Goal: Task Accomplishment & Management: Use online tool/utility

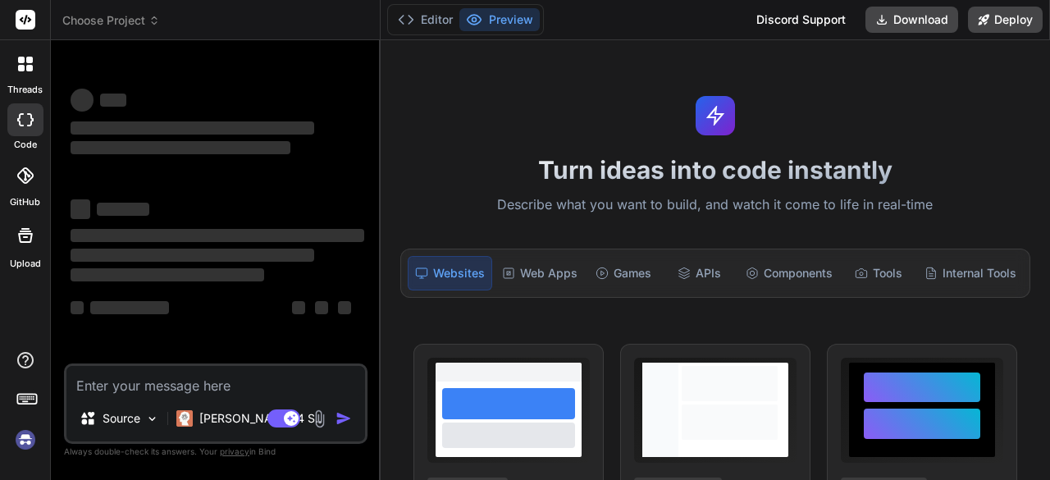
type textarea "x"
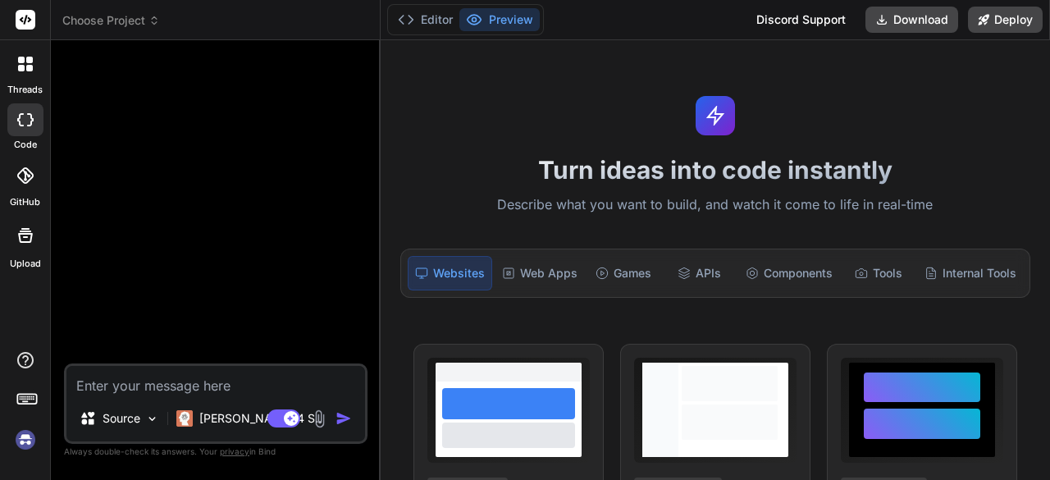
click at [90, 381] on textarea at bounding box center [215, 381] width 299 height 30
type textarea "<!DOCTYPE html> <html lang="en"> <head> <meta charset="UTF-8"> <meta name="view…"
type textarea "x"
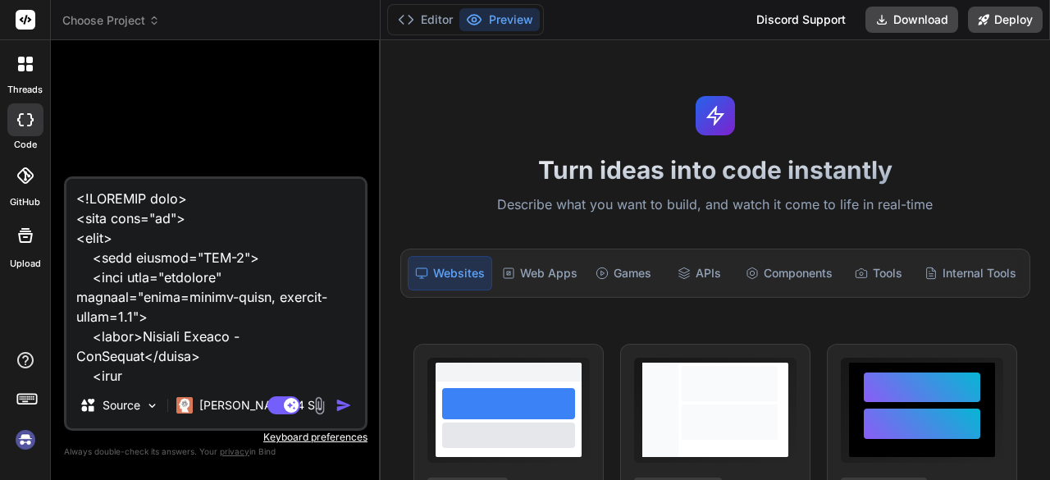
scroll to position [153002, 0]
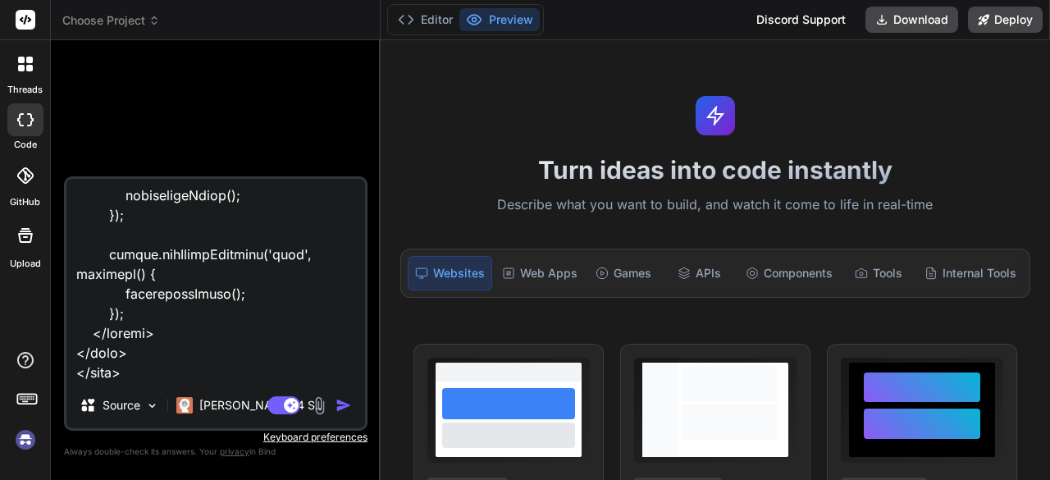
type textarea "<!DOCTYPE html> <html lang="en"> <head> <meta charset="UTF-8"> <meta name="view…"
click at [346, 403] on img "button" at bounding box center [344, 405] width 16 height 16
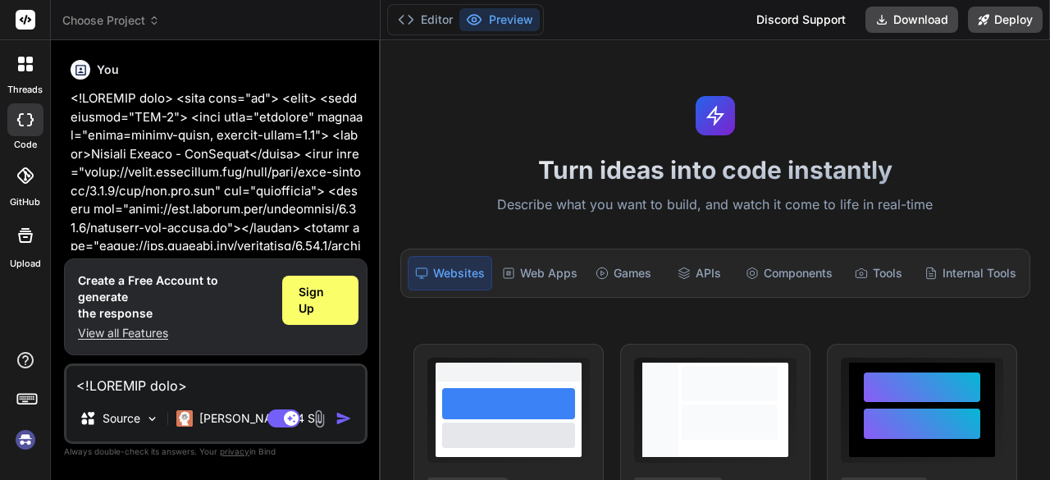
scroll to position [57072, 0]
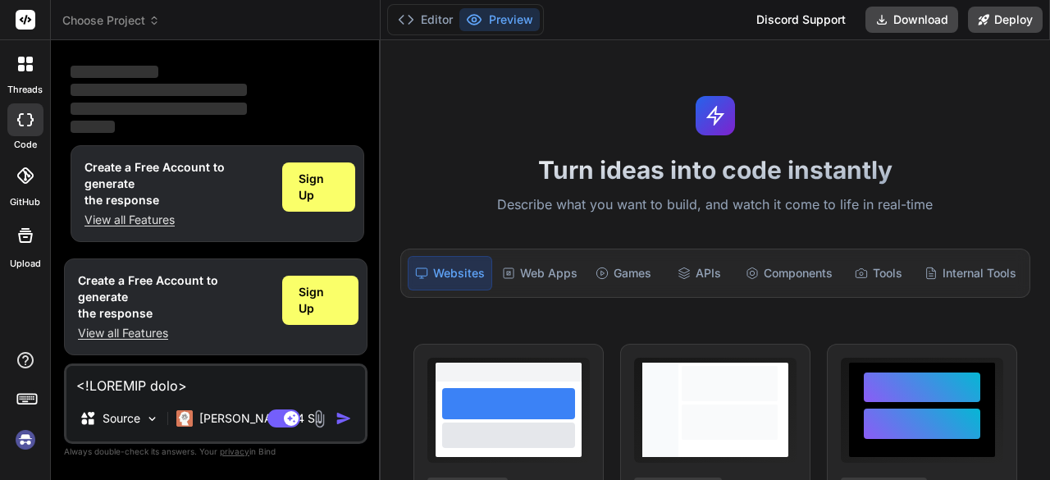
click at [346, 403] on div "Source Claude 4 S.." at bounding box center [215, 421] width 299 height 39
click at [310, 203] on span "Sign Up" at bounding box center [319, 187] width 40 height 33
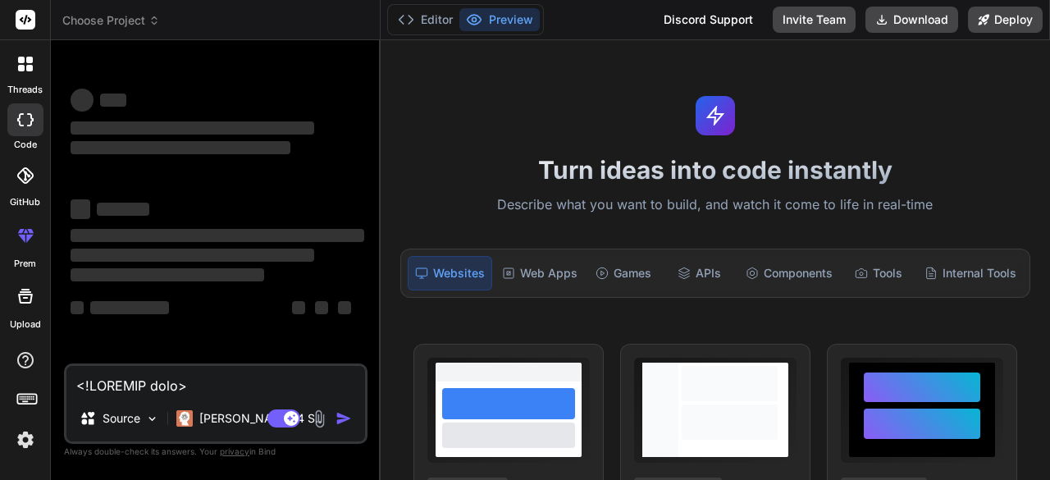
scroll to position [0, 0]
click at [92, 385] on textarea at bounding box center [215, 381] width 299 height 30
paste textarea
type textarea "x"
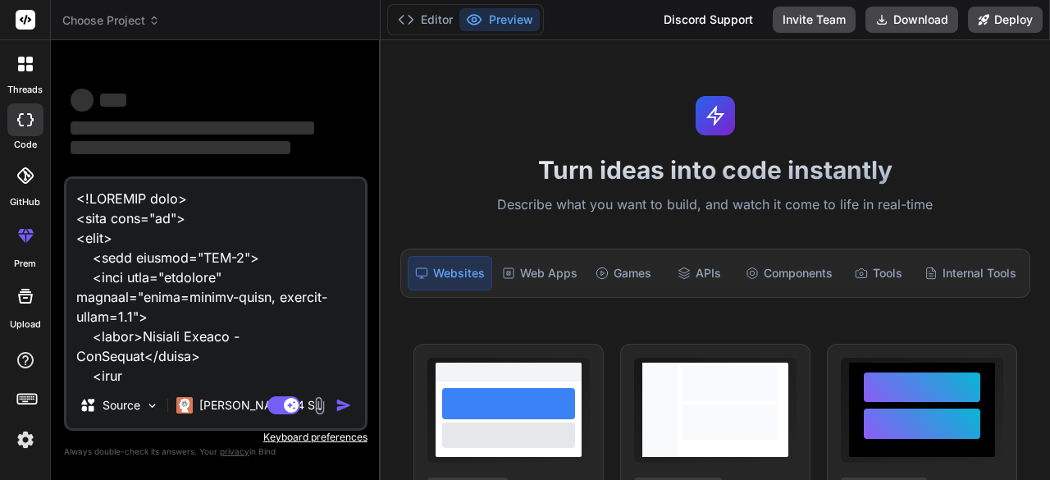
scroll to position [153002, 0]
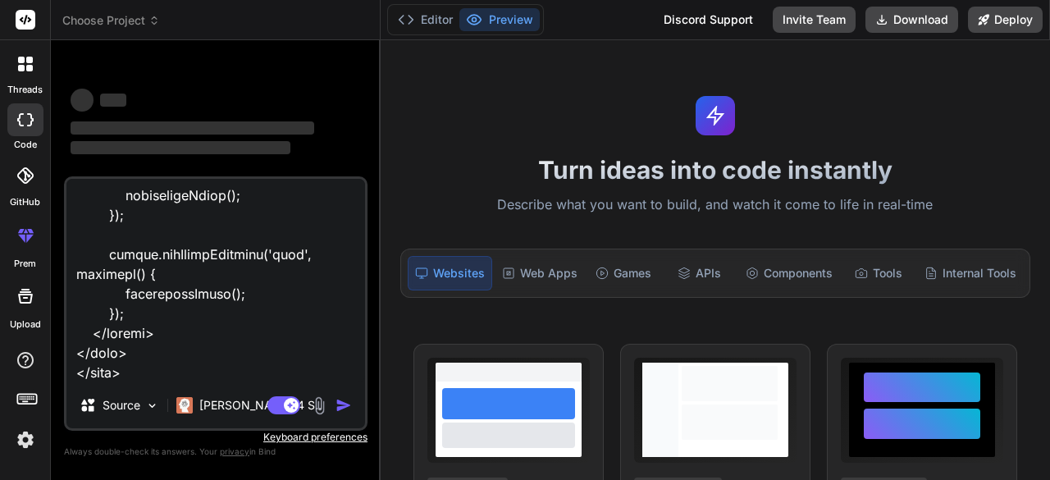
type textarea "<!DOCTYPE html> <html lang="en"> <head> <meta charset="UTF-8"> <meta name="view…"
click at [172, 63] on div "‌ ‌ ‌ ‌ ‌ ‌ ‌ ‌ ‌ ‌ ‌ ‌ ‌ ‌" at bounding box center [217, 114] width 300 height 123
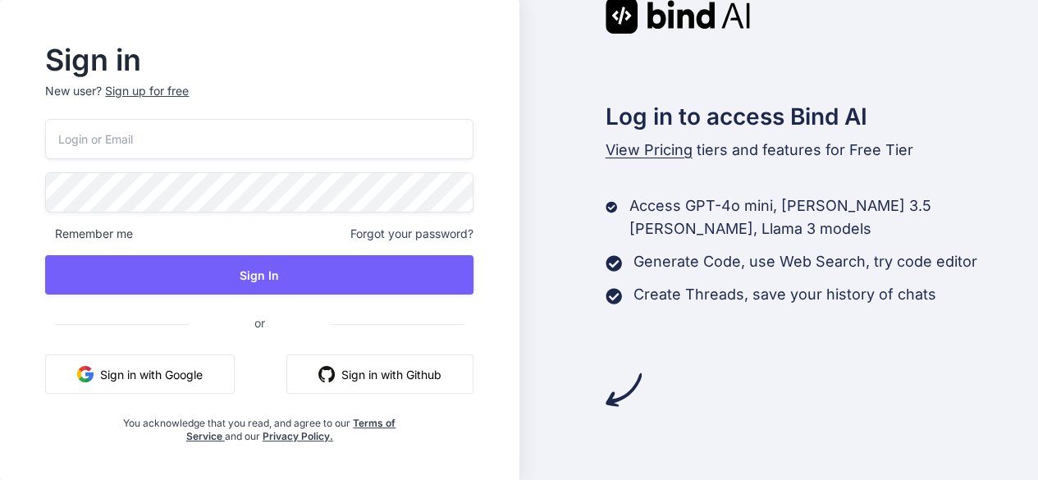
click at [130, 374] on button "Sign in with Google" at bounding box center [140, 373] width 190 height 39
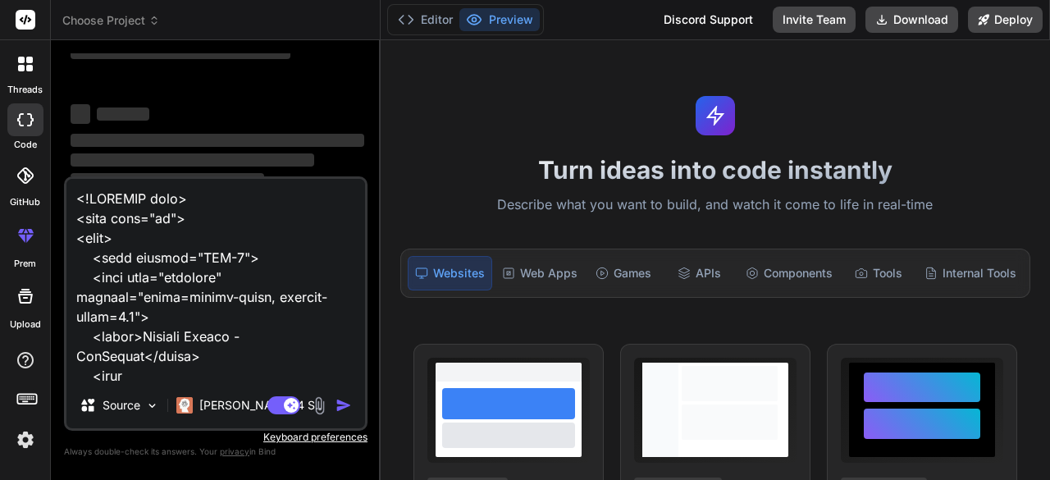
scroll to position [166, 0]
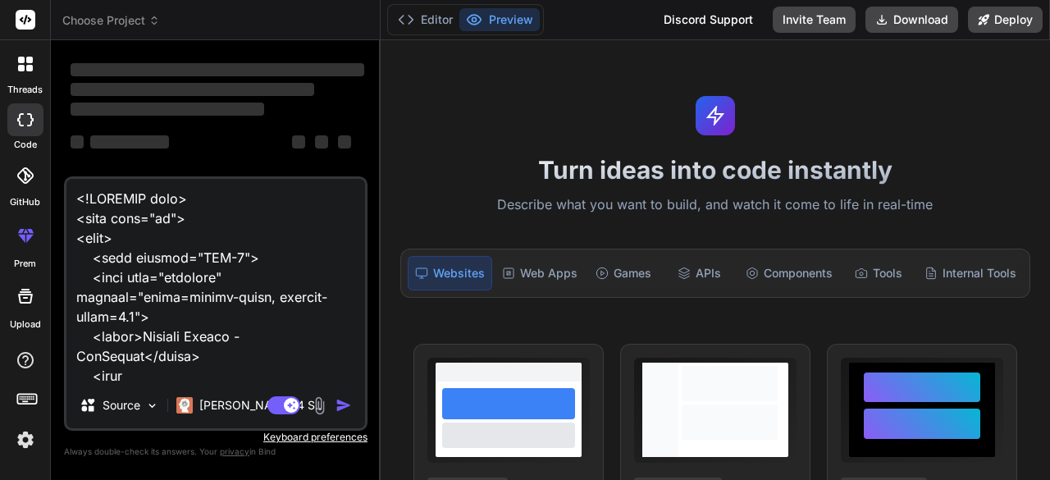
click at [311, 441] on p "Keyboard preferences" at bounding box center [216, 437] width 304 height 13
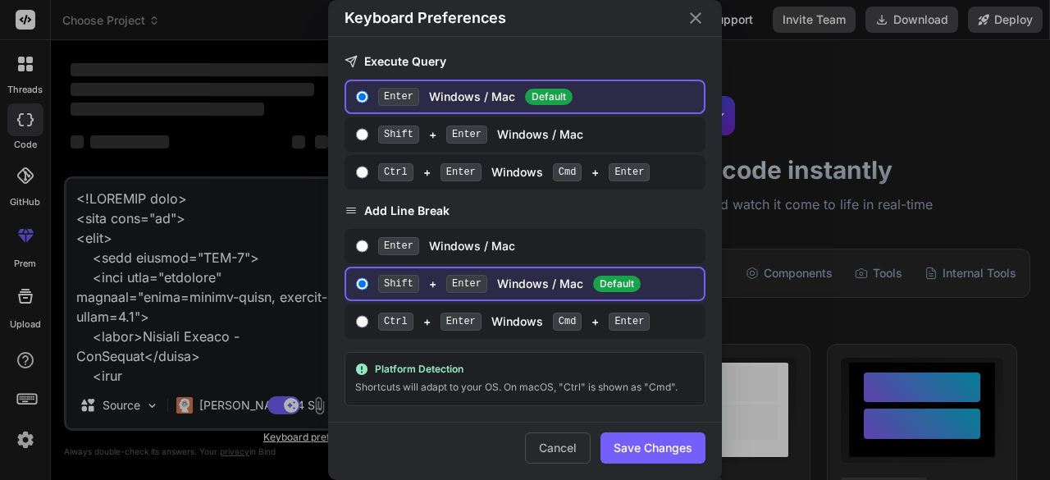
click at [661, 451] on button "Save Changes" at bounding box center [653, 447] width 105 height 31
type textarea "x"
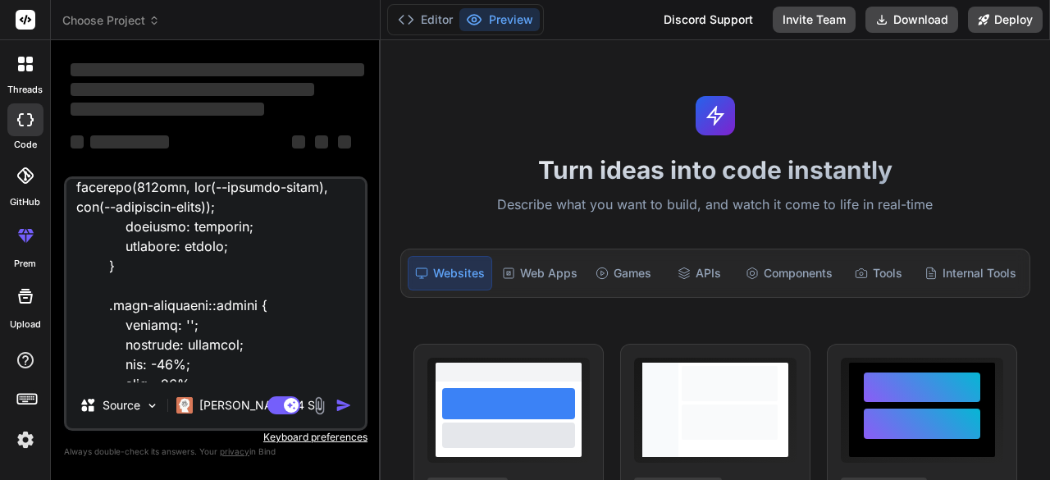
scroll to position [3236, 0]
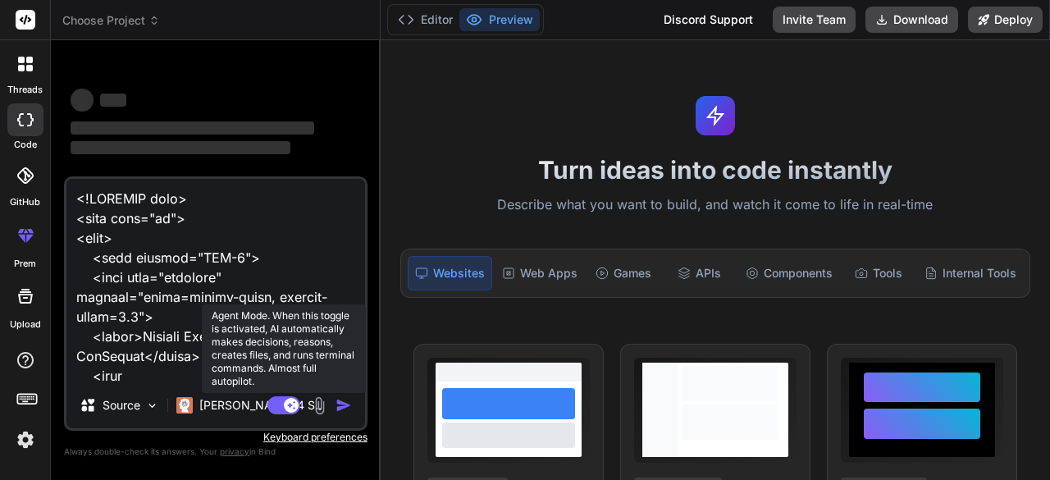
click at [284, 401] on rect at bounding box center [283, 405] width 33 height 18
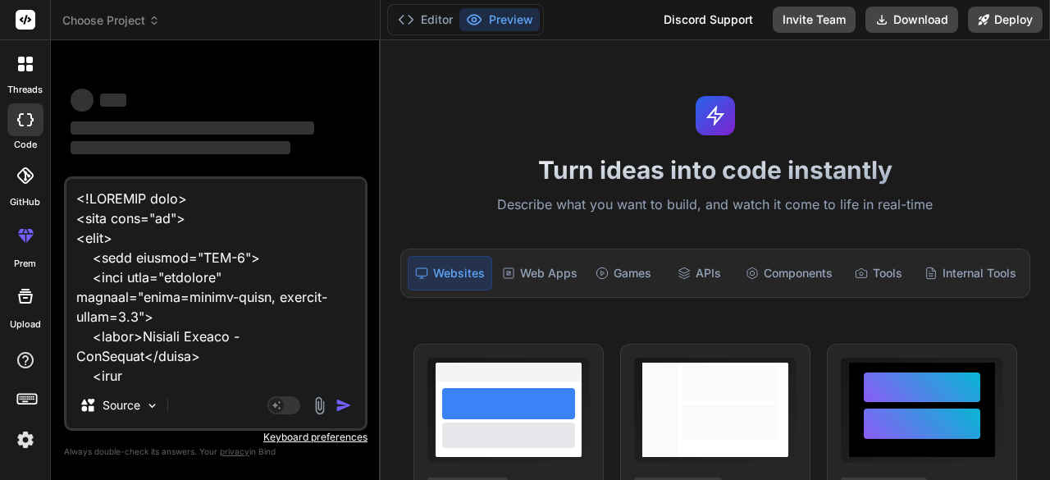
click at [21, 62] on icon at bounding box center [21, 60] width 7 height 7
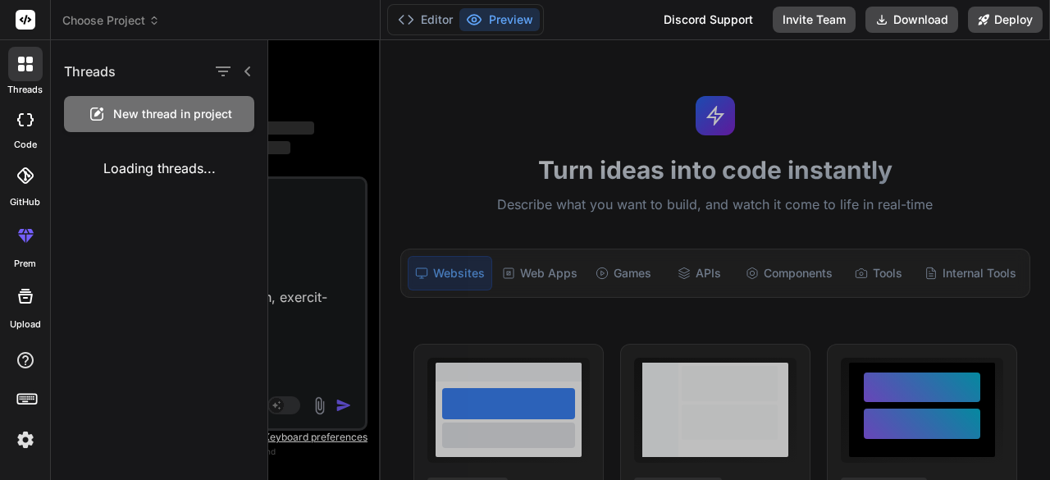
click at [113, 107] on span "New thread in project" at bounding box center [172, 114] width 119 height 16
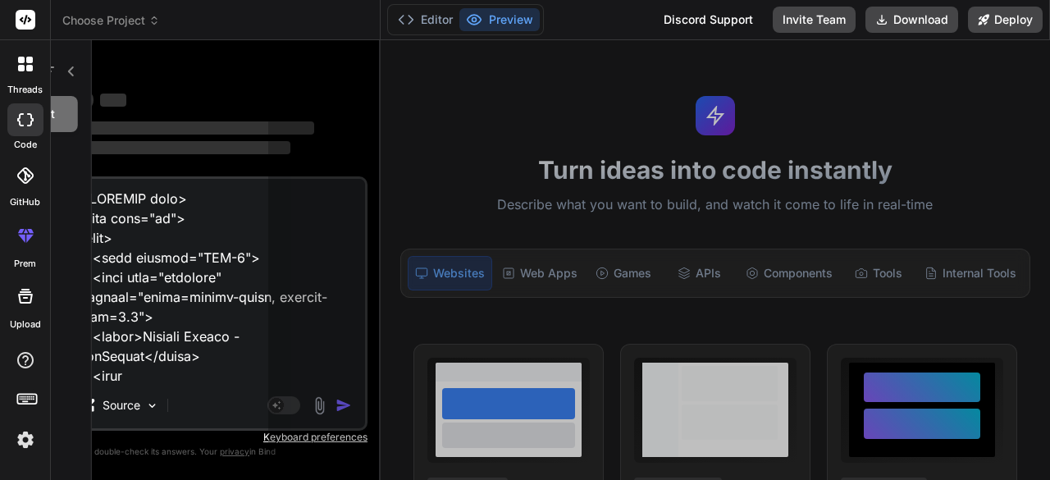
scroll to position [51, 0]
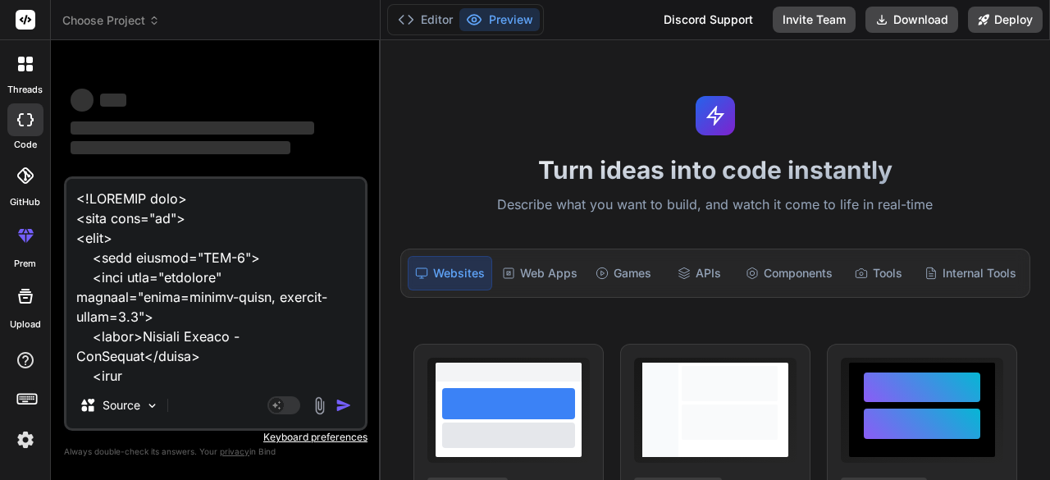
click at [26, 58] on icon at bounding box center [29, 60] width 7 height 7
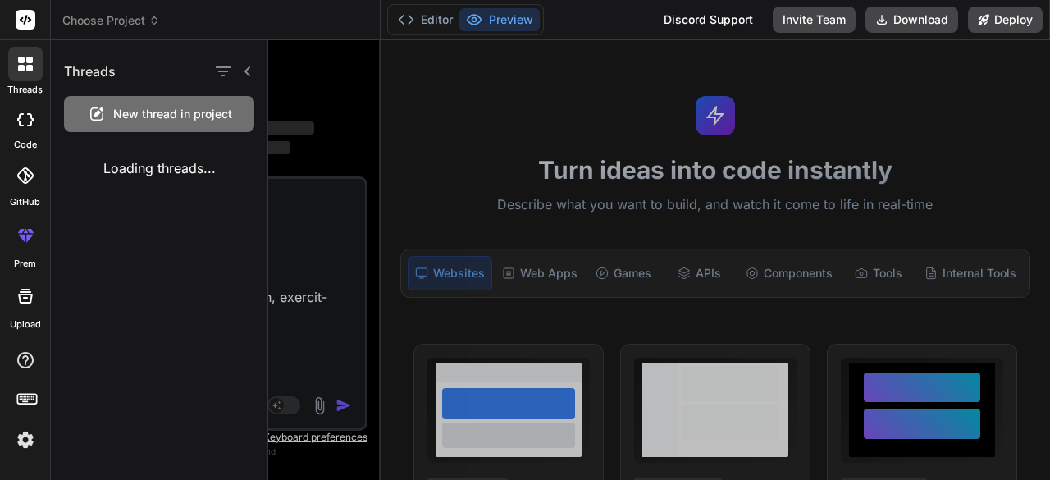
click at [149, 166] on div "Loading threads..." at bounding box center [159, 168] width 217 height 46
click at [392, 89] on div at bounding box center [659, 260] width 782 height 440
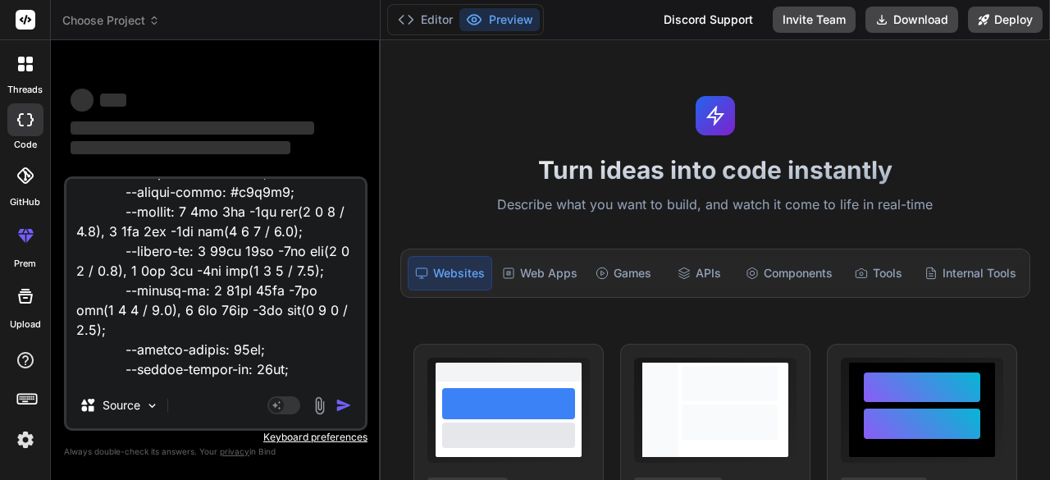
scroll to position [797, 0]
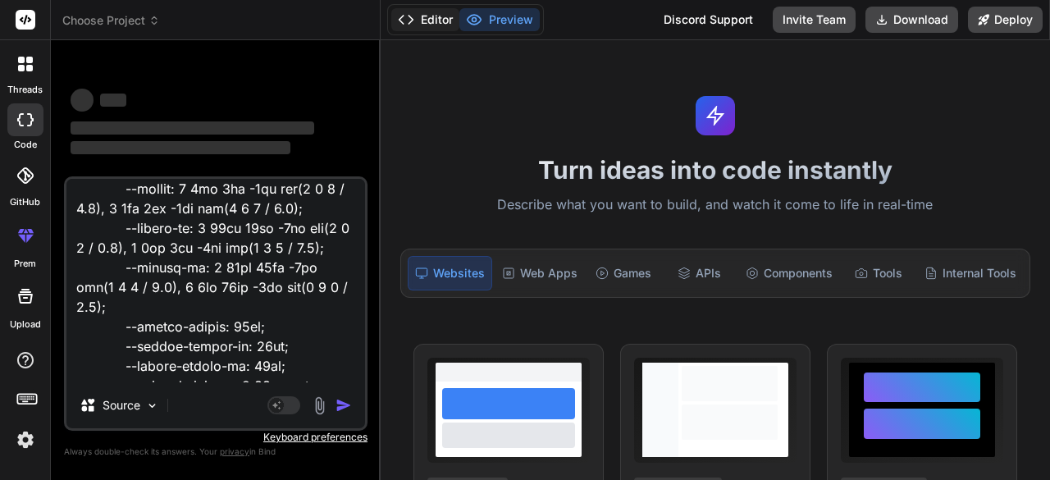
click at [428, 24] on button "Editor" at bounding box center [425, 19] width 68 height 23
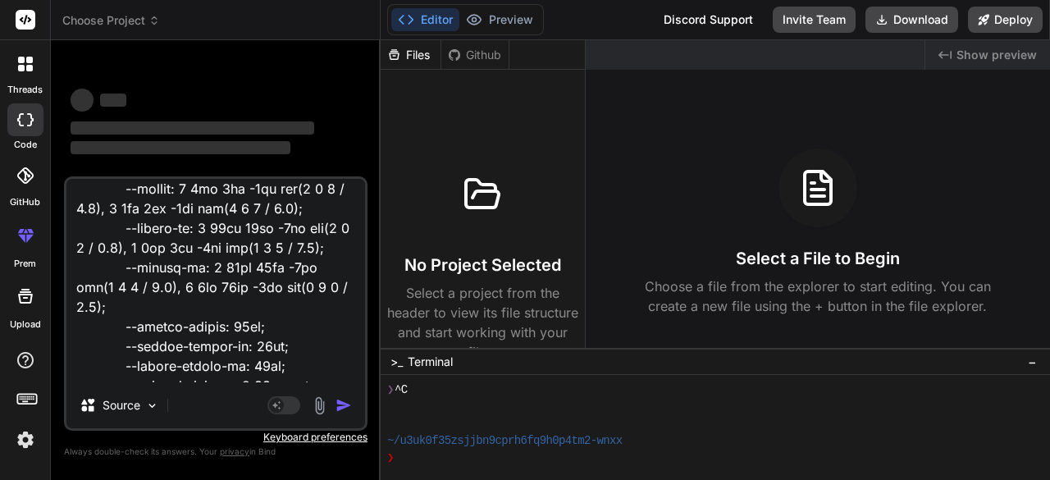
click at [20, 178] on icon at bounding box center [24, 175] width 16 height 16
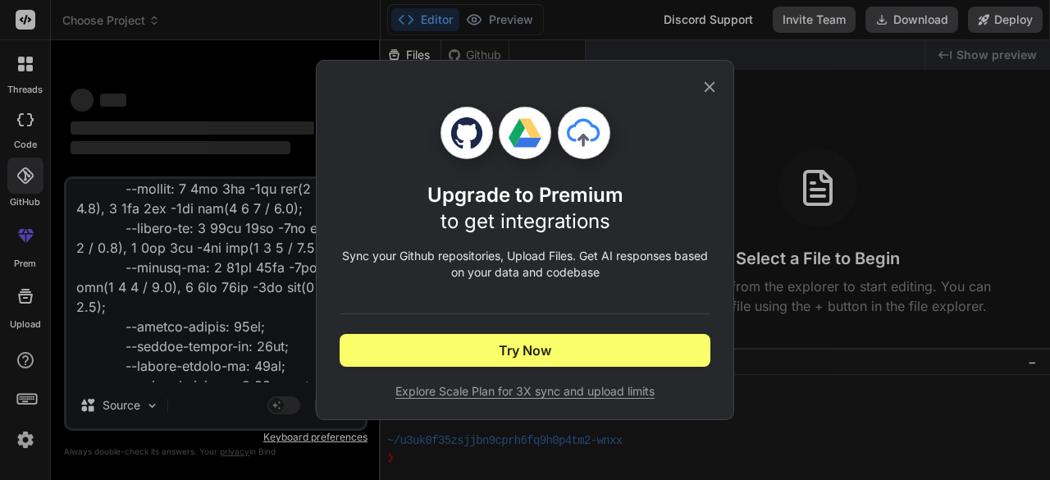
click at [91, 97] on div "Upgrade to Premium to get integrations Sync your Github repositories, Upload Fi…" at bounding box center [525, 240] width 1050 height 480
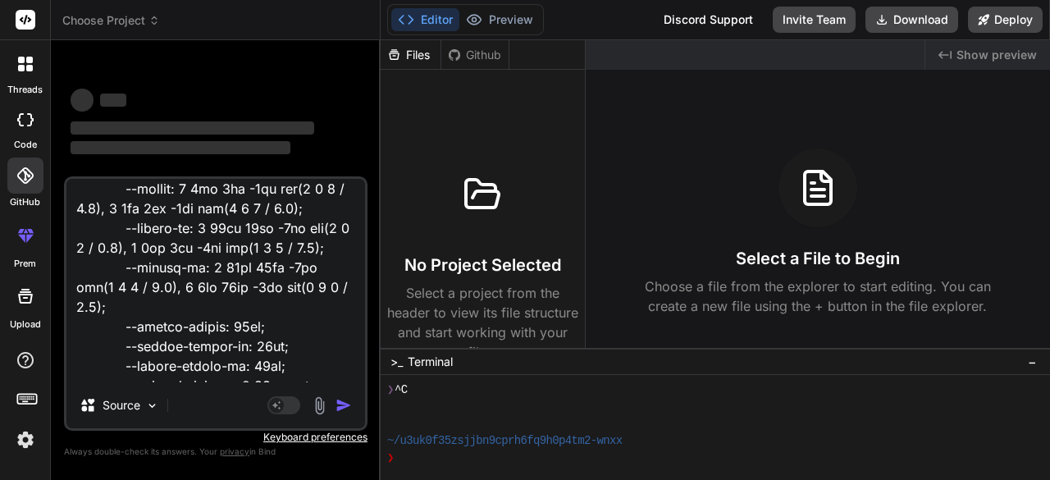
click at [21, 119] on icon at bounding box center [25, 119] width 16 height 13
click at [27, 119] on icon at bounding box center [25, 119] width 16 height 13
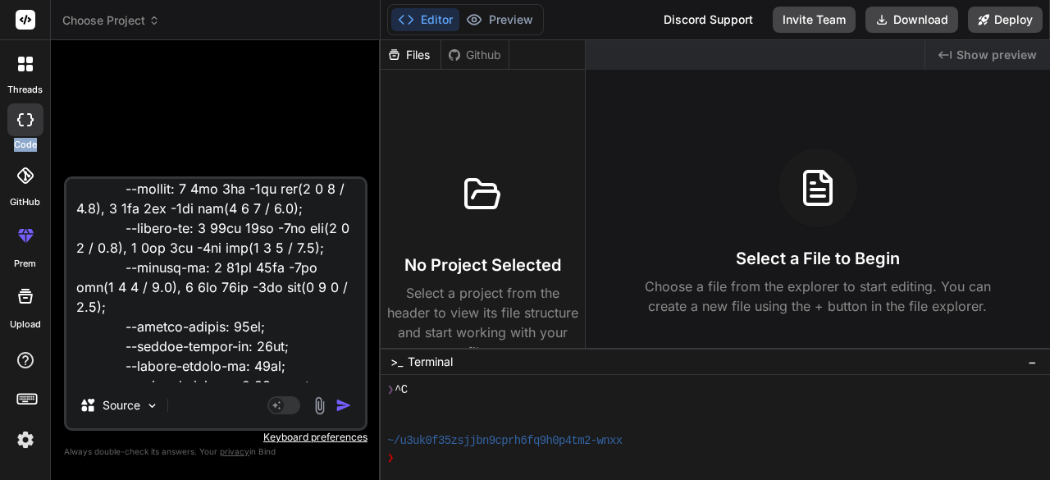
click at [340, 401] on img "button" at bounding box center [344, 405] width 16 height 16
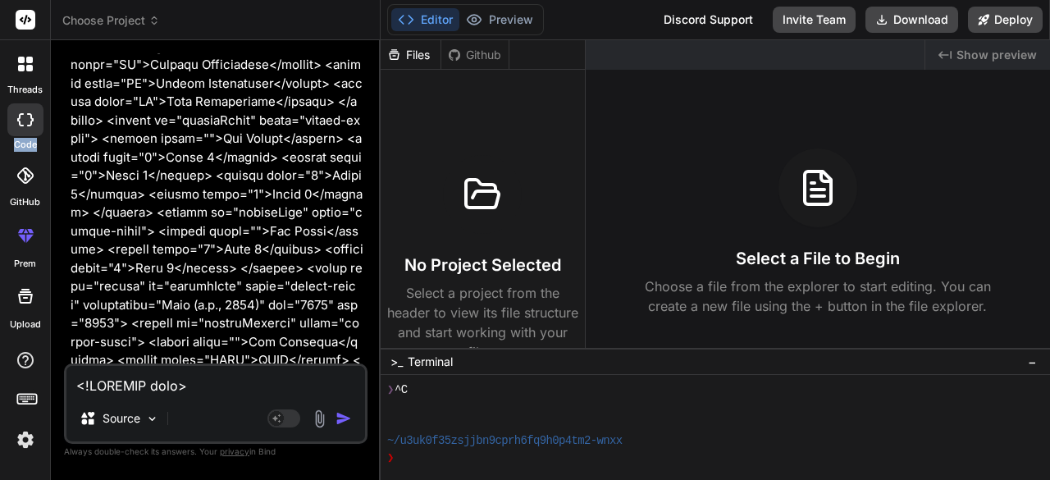
scroll to position [18441, 0]
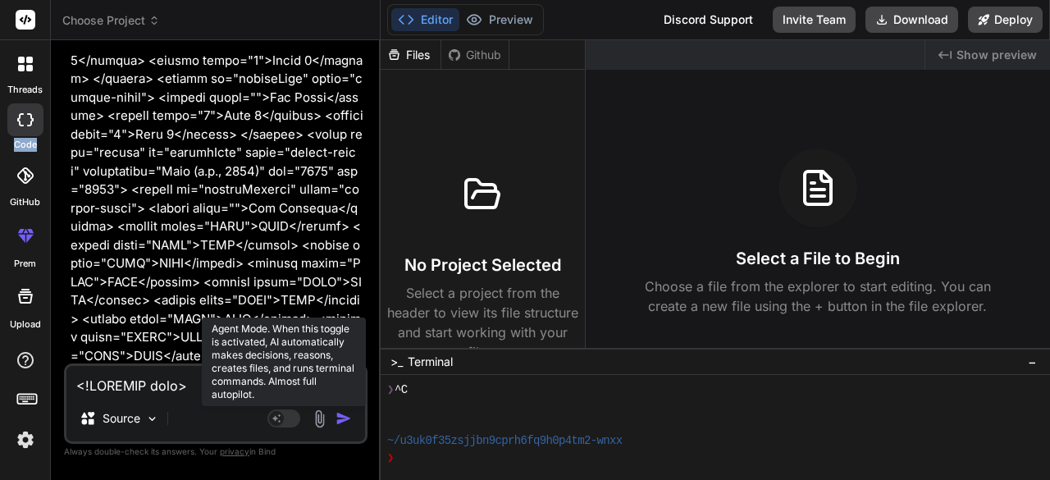
click at [281, 424] on rect at bounding box center [276, 418] width 15 height 15
type textarea "x"
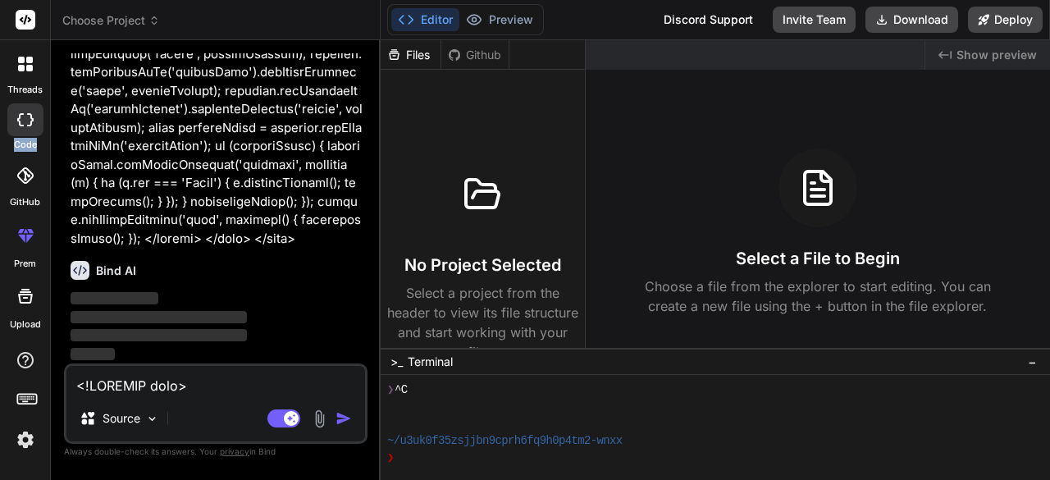
scroll to position [56876, 0]
click at [89, 386] on textarea at bounding box center [215, 381] width 299 height 30
paste textarea "📦 MASTER PROMPT: EduPortal User Panel (Multi-page, Self-contained) You are a pr…"
type textarea "📦 MASTER PROMPT: EduPortal User Panel (Multi-page, Self-contained) You are a pr…"
type textarea "x"
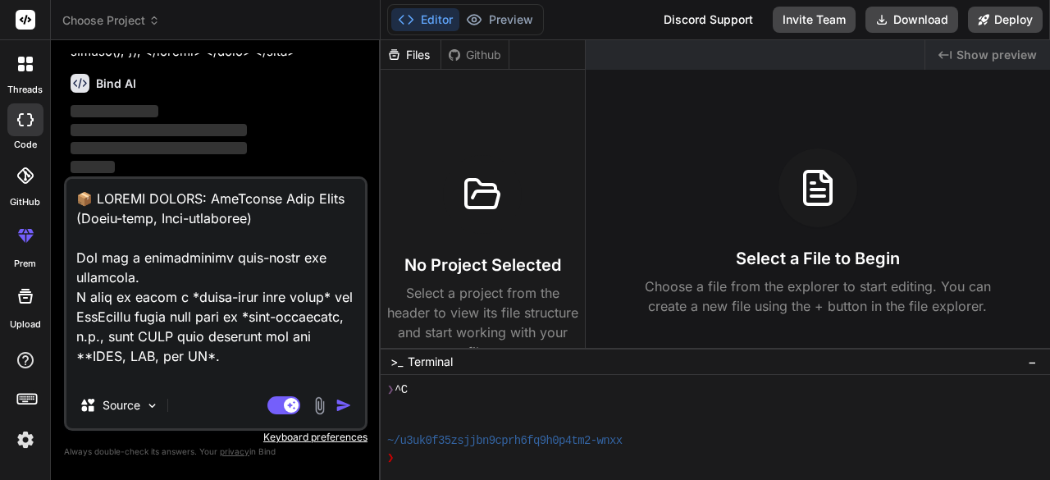
scroll to position [3112, 0]
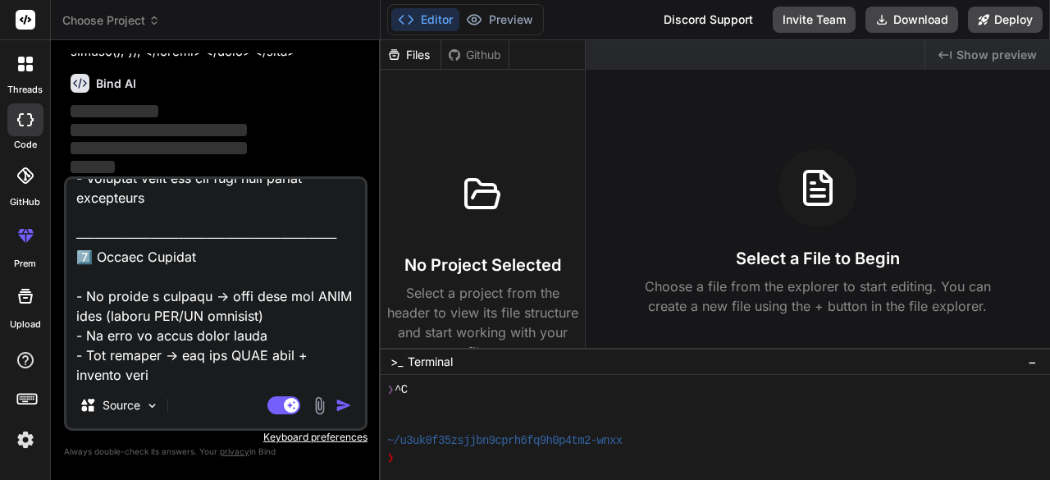
type textarea "📦 MASTER PROMPT: EduPortal User Panel (Multi-page, Self-contained) You are a pr…"
click at [340, 406] on img "button" at bounding box center [344, 405] width 16 height 16
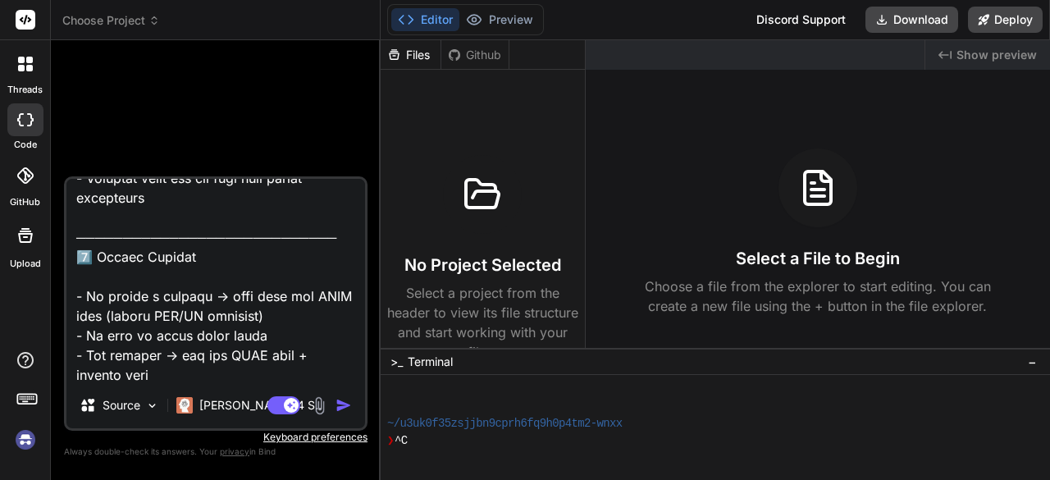
scroll to position [118, 0]
click at [339, 401] on img "button" at bounding box center [344, 405] width 16 height 16
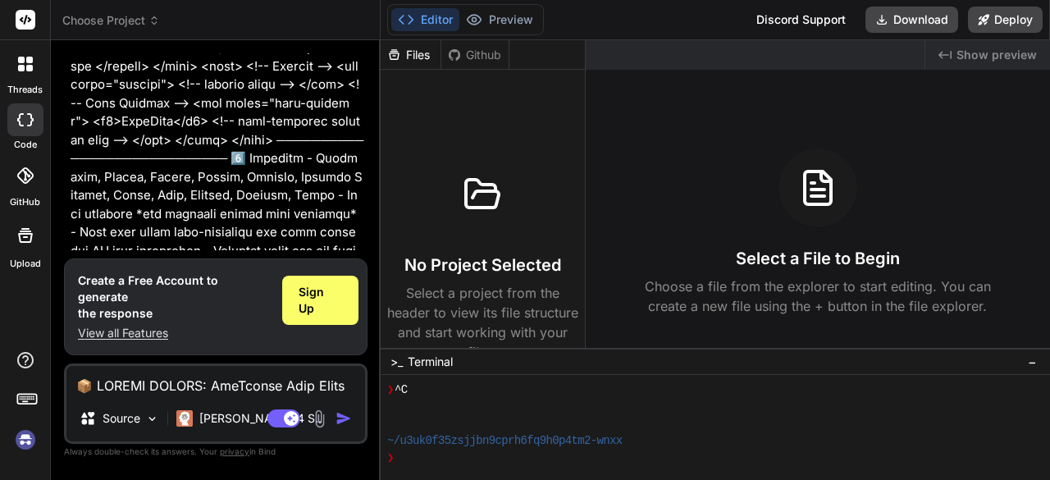
scroll to position [1526, 0]
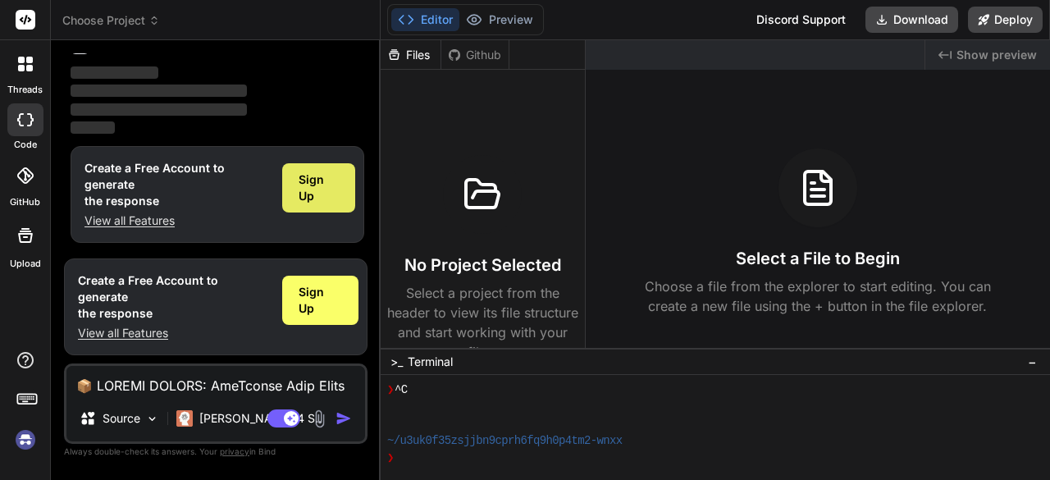
click at [316, 202] on span "Sign Up" at bounding box center [319, 187] width 40 height 33
click at [327, 200] on span "Sign Up" at bounding box center [319, 187] width 40 height 33
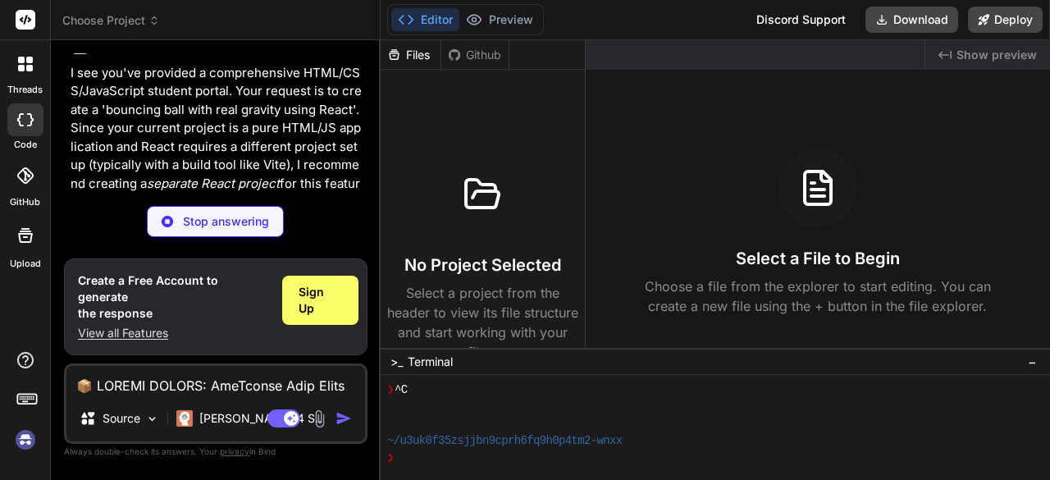
scroll to position [0, 0]
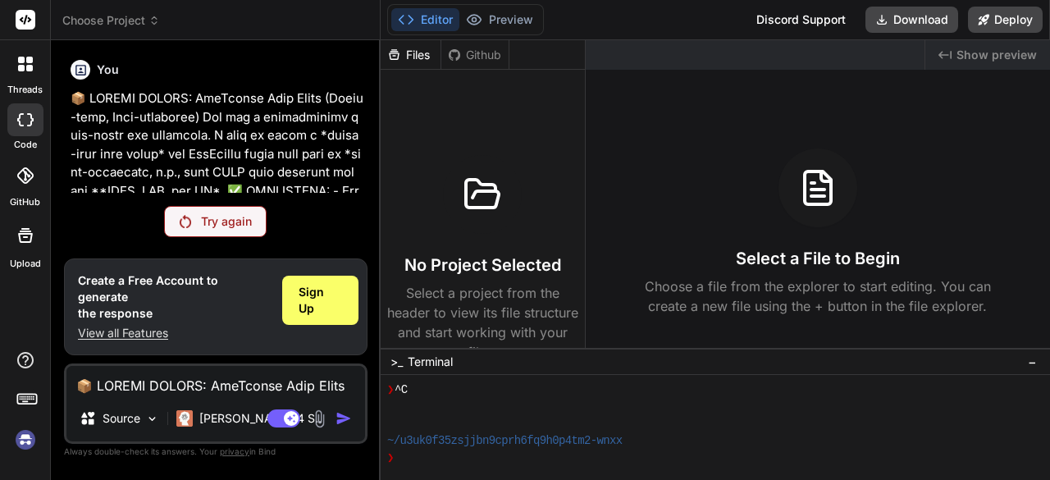
click at [208, 230] on p "Try again" at bounding box center [226, 221] width 51 height 16
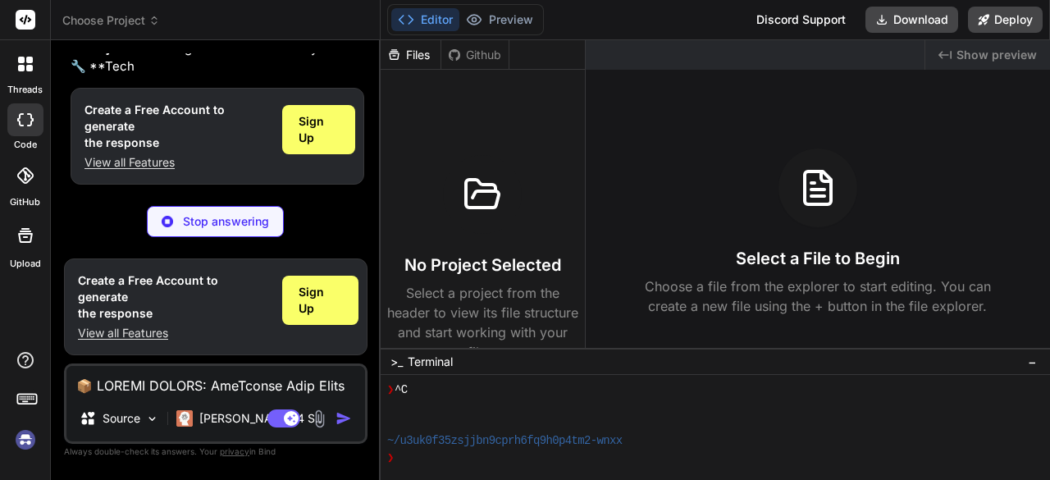
scroll to position [1583, 0]
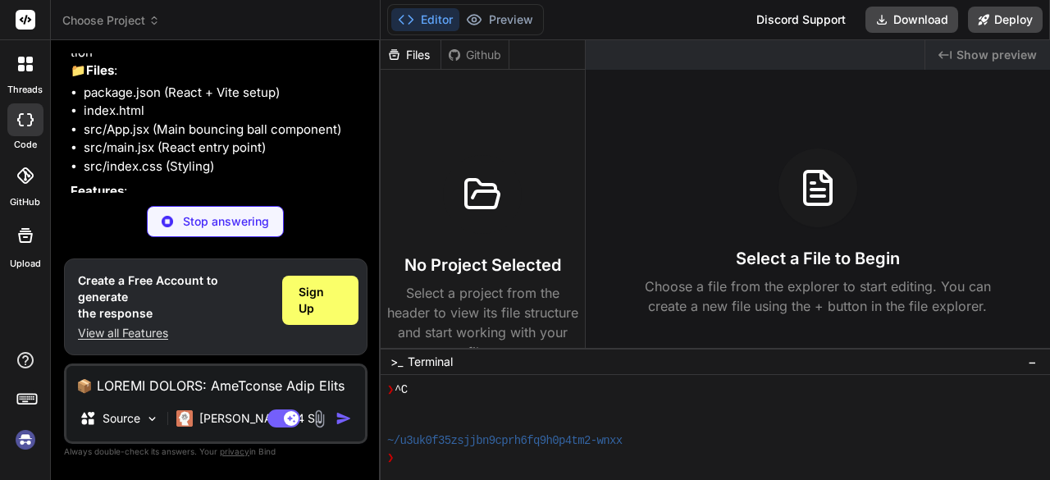
type textarea "x"
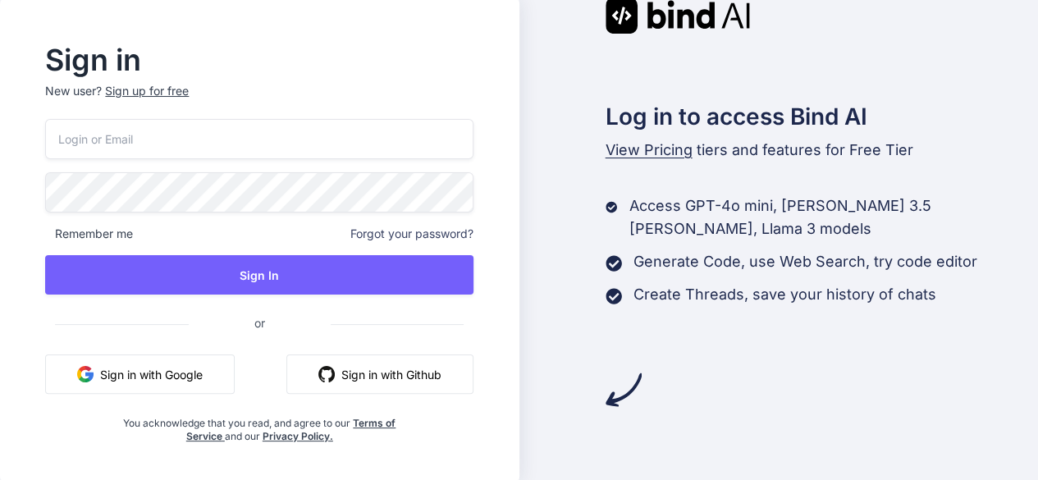
click at [167, 372] on button "Sign in with Google" at bounding box center [140, 373] width 190 height 39
